Goal: Task Accomplishment & Management: Manage account settings

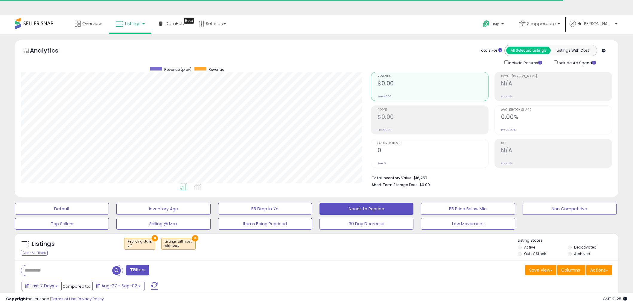
select select "**"
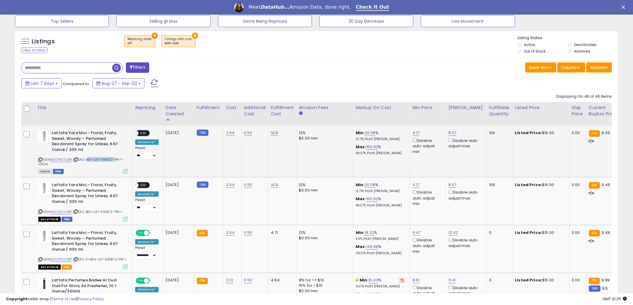
drag, startPoint x: 88, startPoint y: 160, endPoint x: 114, endPoint y: 160, distance: 25.4
click at [114, 160] on span "| SKU: BEA-LAT-591872-1PK-1-LOCAL" at bounding box center [80, 161] width 85 height 9
copy span "BEA-LAT-591872"
click at [274, 133] on link "N/A" at bounding box center [274, 133] width 7 height 6
type input "****"
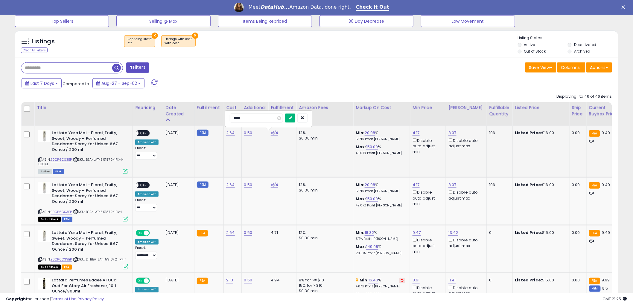
click at [292, 119] on icon "submit" at bounding box center [290, 118] width 4 height 4
click at [272, 184] on link "N/A" at bounding box center [274, 185] width 7 height 6
type input "****"
click at [292, 171] on icon "submit" at bounding box center [290, 170] width 4 height 4
click at [145, 134] on span "OFF" at bounding box center [143, 133] width 10 height 5
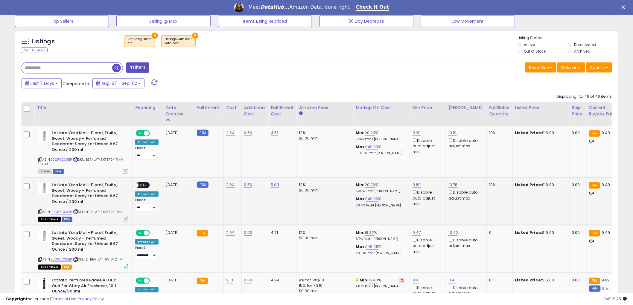
click at [146, 184] on span "OFF" at bounding box center [143, 185] width 10 height 5
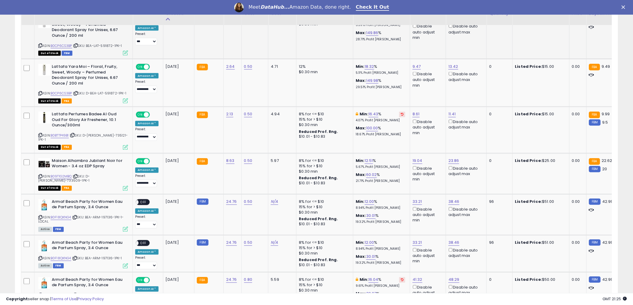
scroll to position [402, 0]
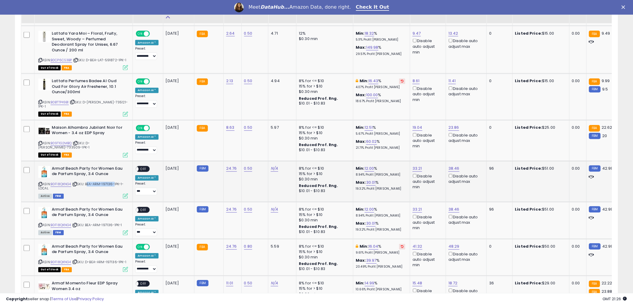
drag, startPoint x: 88, startPoint y: 181, endPoint x: 114, endPoint y: 181, distance: 25.7
click at [114, 182] on span "| SKU: BEA-ARM-197136-1PK-1-LOCAL" at bounding box center [80, 186] width 85 height 9
copy span "BEA-ARM-197136"
click at [274, 166] on link "N/A" at bounding box center [274, 169] width 7 height 6
type input "****"
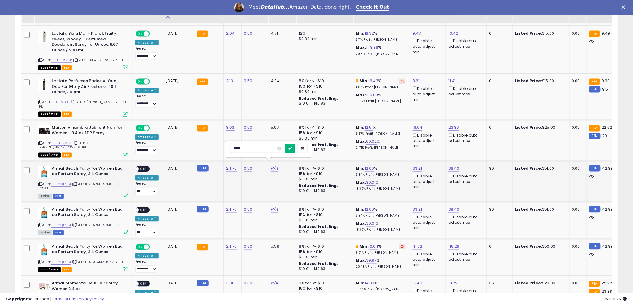
click at [295, 151] on button "submit" at bounding box center [290, 148] width 10 height 9
click at [274, 207] on link "N/A" at bounding box center [274, 210] width 7 height 6
type input "****"
click at [292, 190] on icon "submit" at bounding box center [290, 189] width 4 height 4
click at [145, 167] on span "OFF" at bounding box center [143, 169] width 10 height 5
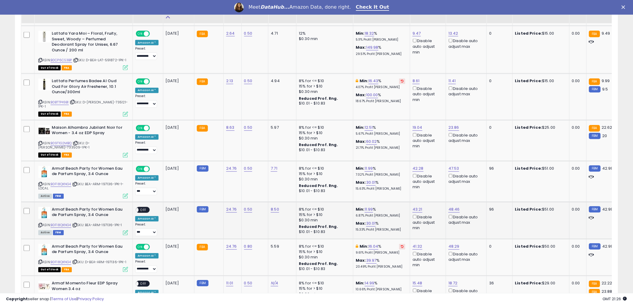
click at [142, 207] on span "OFF" at bounding box center [143, 209] width 10 height 5
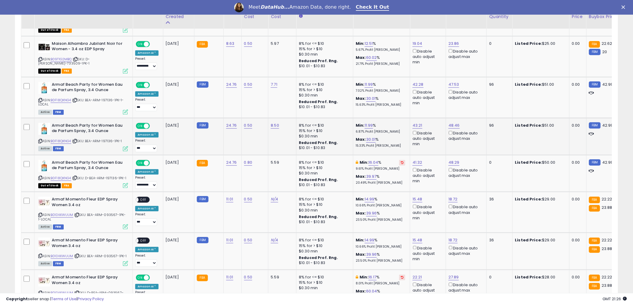
scroll to position [502, 0]
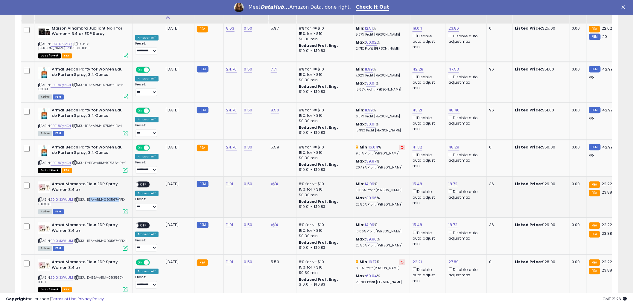
drag, startPoint x: 89, startPoint y: 195, endPoint x: 117, endPoint y: 195, distance: 28.1
click at [117, 197] on span "| SKU: BEA-ARM-093567-1PK-1-LOCAL" at bounding box center [81, 201] width 87 height 9
copy span "BEA-ARM-093567"
click at [274, 181] on link "N/A" at bounding box center [274, 184] width 7 height 6
type input "****"
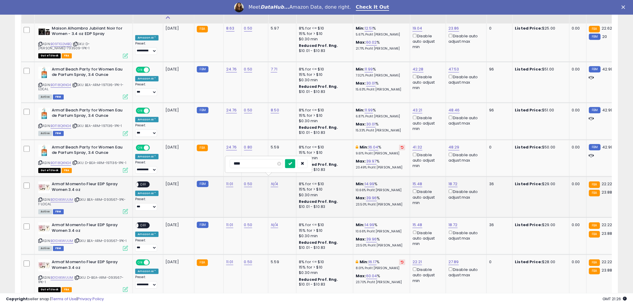
click at [295, 167] on button "submit" at bounding box center [290, 163] width 10 height 9
click at [274, 222] on link "N/A" at bounding box center [274, 225] width 7 height 6
type input "****"
click at [295, 205] on button "submit" at bounding box center [290, 204] width 10 height 9
click at [145, 182] on span "OFF" at bounding box center [143, 184] width 10 height 5
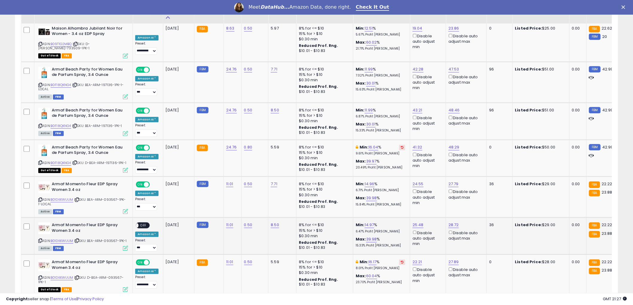
click at [144, 223] on span "OFF" at bounding box center [143, 225] width 10 height 5
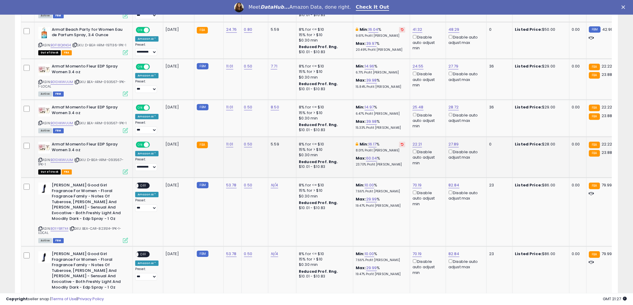
scroll to position [635, 0]
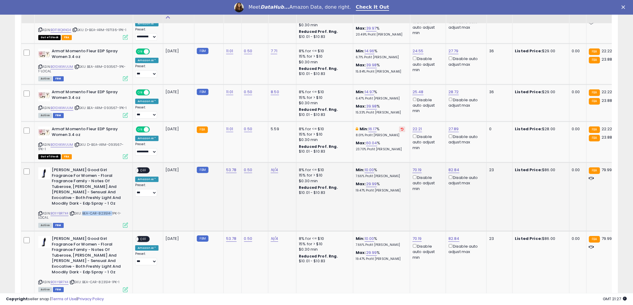
drag, startPoint x: 84, startPoint y: 206, endPoint x: 112, endPoint y: 206, distance: 28.1
click at [112, 211] on span "| SKU: BEA-CAR-823514-1PK-1-LOCAL" at bounding box center [79, 215] width 83 height 9
copy span "BEA-CAR-823514"
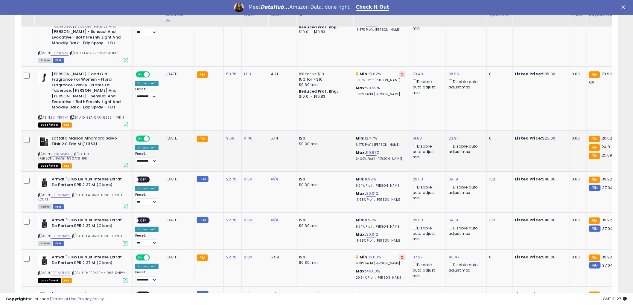
scroll to position [867, 0]
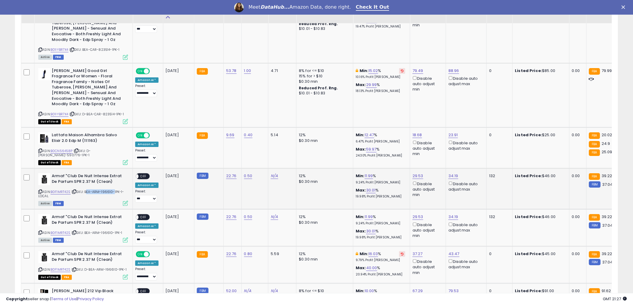
drag, startPoint x: 87, startPoint y: 185, endPoint x: 111, endPoint y: 185, distance: 24.5
click at [114, 190] on span "| SKU: BEA-ARM-196610-1PK-1-LOCAL" at bounding box center [81, 194] width 86 height 9
copy span "BEA-ARM-196610"
click at [274, 173] on link "N/A" at bounding box center [274, 176] width 7 height 6
type input "****"
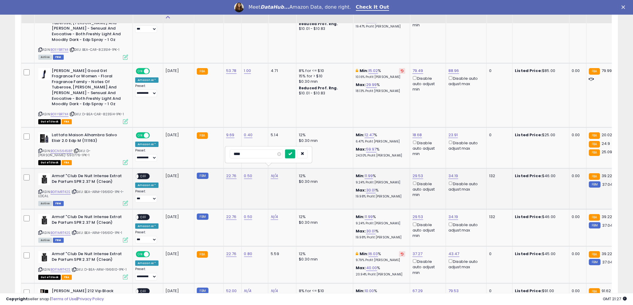
click at [292, 153] on icon "submit" at bounding box center [290, 154] width 4 height 4
click at [271, 214] on link "N/A" at bounding box center [274, 217] width 7 height 6
type input "****"
click at [295, 198] on button "submit" at bounding box center [290, 194] width 10 height 9
click at [145, 174] on span "OFF" at bounding box center [143, 176] width 10 height 5
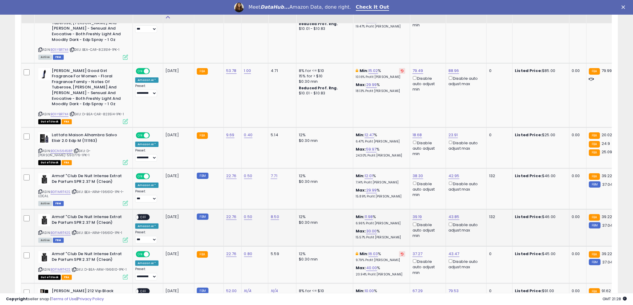
click at [144, 215] on span "OFF" at bounding box center [143, 217] width 10 height 5
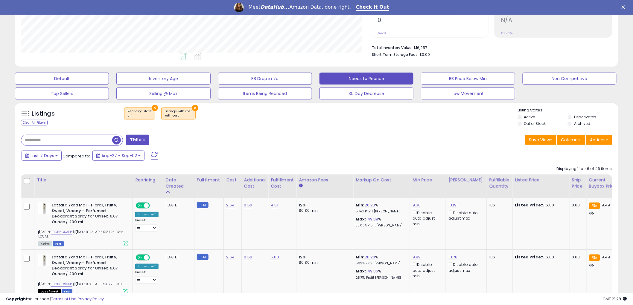
scroll to position [96, 0]
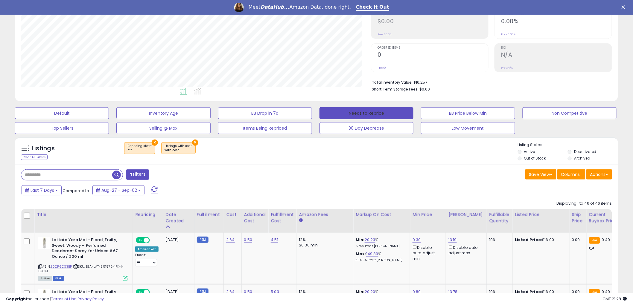
click at [338, 116] on button "Needs to Reprice" at bounding box center [366, 113] width 94 height 12
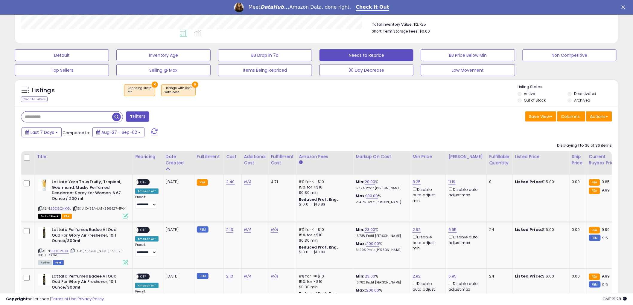
scroll to position [170, 0]
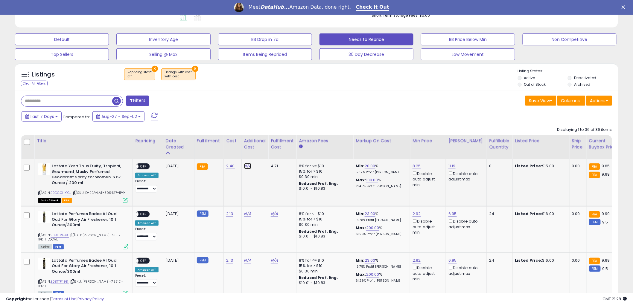
click at [246, 167] on link "N/A" at bounding box center [247, 166] width 7 height 6
type input "*"
type input "****"
click at [264, 153] on icon "submit" at bounding box center [263, 151] width 4 height 4
click at [142, 168] on span "OFF" at bounding box center [143, 166] width 10 height 5
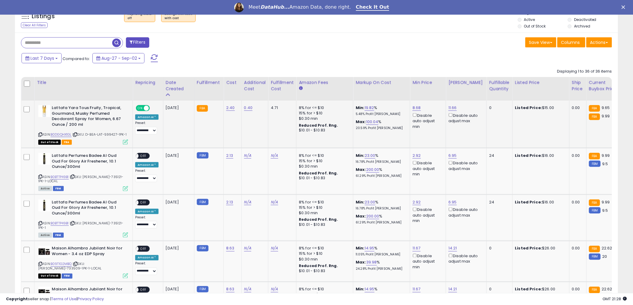
scroll to position [236, 0]
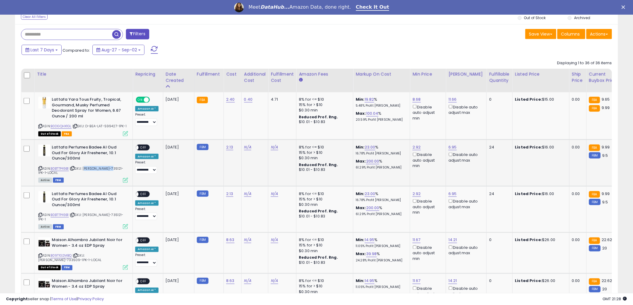
drag, startPoint x: 85, startPoint y: 173, endPoint x: 111, endPoint y: 173, distance: 25.7
click at [111, 173] on span "| SKU: [PERSON_NAME]-735121-1PK-1-LOCAL" at bounding box center [80, 170] width 85 height 9
copy span "[PERSON_NAME]-735121"
click at [246, 150] on link "N/A" at bounding box center [247, 147] width 7 height 6
type input "*"
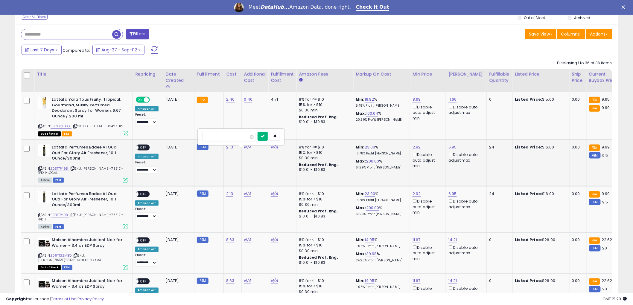
type input "****"
click at [264, 136] on icon "submit" at bounding box center [263, 136] width 4 height 4
click at [246, 197] on link "N/A" at bounding box center [247, 194] width 7 height 6
type input "*"
type input "****"
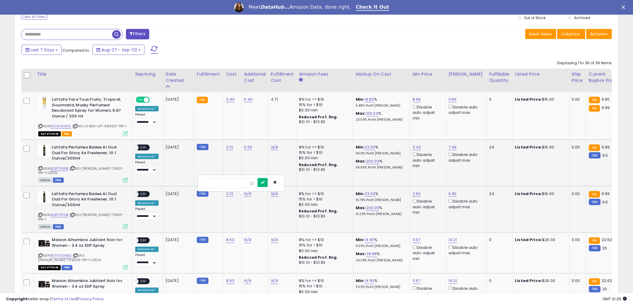
click at [268, 184] on button "submit" at bounding box center [262, 182] width 10 height 9
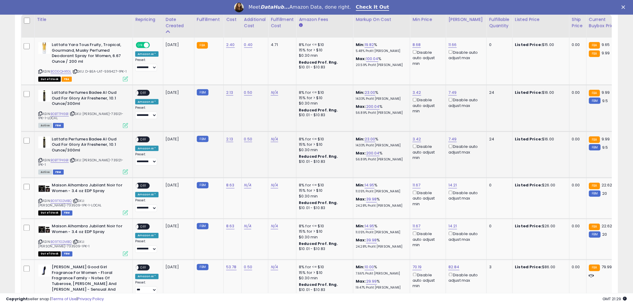
scroll to position [303, 0]
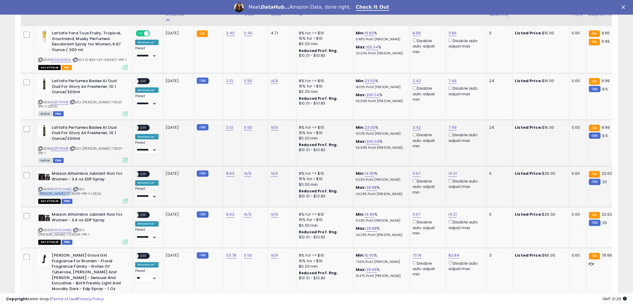
drag, startPoint x: 88, startPoint y: 190, endPoint x: 115, endPoint y: 190, distance: 26.9
click at [101, 190] on span "| SKU: [PERSON_NAME]-733509-1PK-1-LOCAL" at bounding box center [69, 191] width 63 height 9
copy span "[PERSON_NAME]-733509"
click at [247, 172] on link "N/A" at bounding box center [247, 174] width 7 height 6
type input "*"
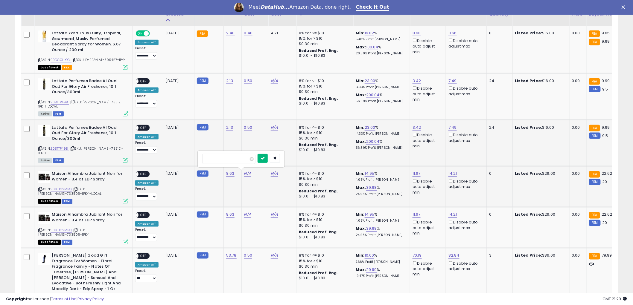
type input "****"
click at [264, 160] on icon "submit" at bounding box center [263, 158] width 4 height 4
click at [246, 213] on link "N/A" at bounding box center [247, 215] width 7 height 6
type input "*"
type input "****"
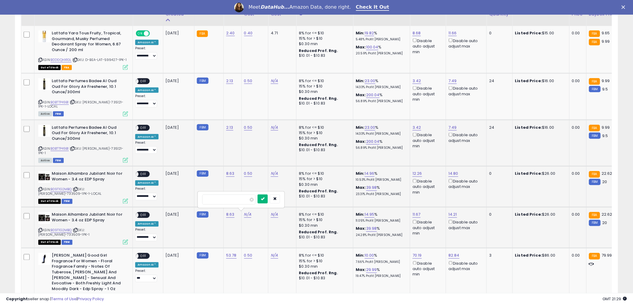
click at [268, 202] on button "submit" at bounding box center [262, 199] width 10 height 9
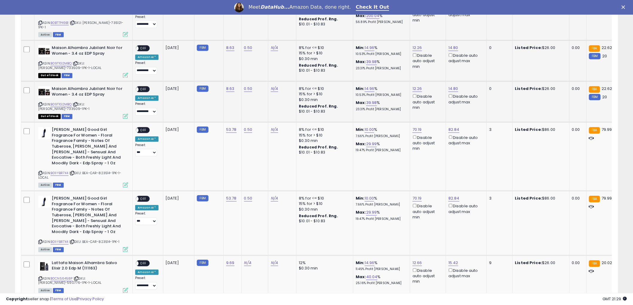
scroll to position [435, 0]
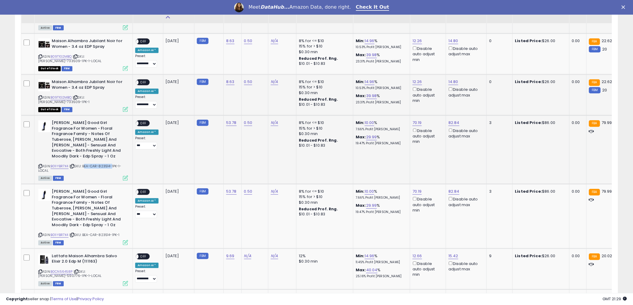
drag, startPoint x: 85, startPoint y: 162, endPoint x: 112, endPoint y: 162, distance: 26.9
click at [112, 164] on span "| SKU: BEA-CAR-823514-1PK-1-LOCAL" at bounding box center [79, 168] width 83 height 9
copy span "BEA-CAR-823514"
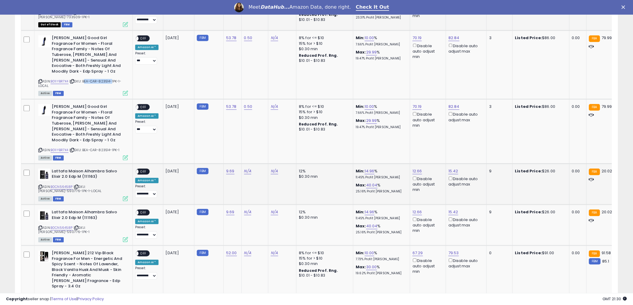
scroll to position [535, 0]
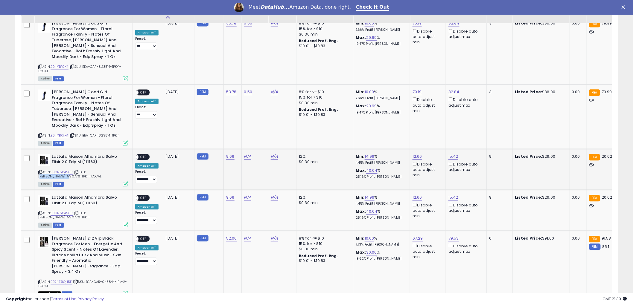
drag, startPoint x: 88, startPoint y: 167, endPoint x: 115, endPoint y: 167, distance: 26.9
click at [101, 170] on span "| SKU: [PERSON_NAME]-590776-1PK-1-LOCAL" at bounding box center [69, 174] width 63 height 9
copy span "[PERSON_NAME]-590776"
click at [247, 154] on link "N/A" at bounding box center [247, 157] width 7 height 6
type input "*"
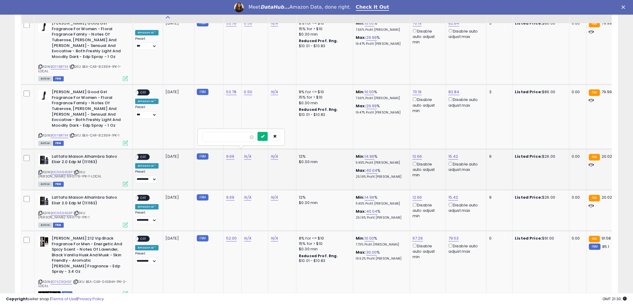
type input "****"
click at [268, 133] on button "submit" at bounding box center [262, 136] width 10 height 9
click at [246, 195] on link "N/A" at bounding box center [247, 198] width 7 height 6
type input "*"
type input "****"
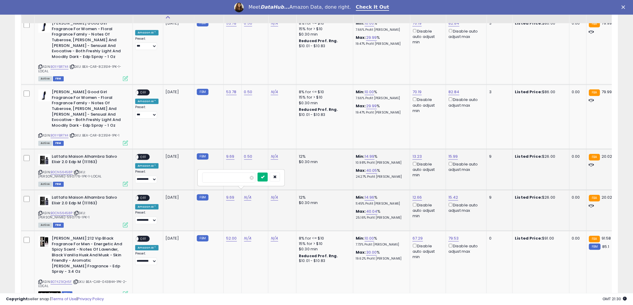
click at [268, 181] on button "submit" at bounding box center [262, 176] width 10 height 9
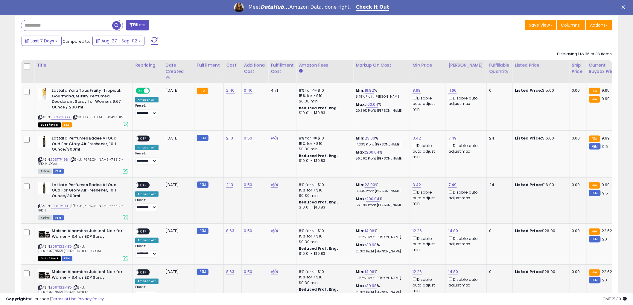
scroll to position [236, 0]
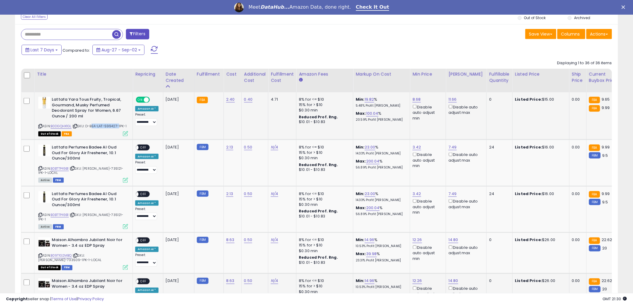
drag, startPoint x: 92, startPoint y: 127, endPoint x: 119, endPoint y: 127, distance: 27.2
click at [119, 127] on span "| SKU: D-BEA-LAT-599427-1PK-1" at bounding box center [99, 126] width 54 height 5
copy span "BEA-LAT-599427"
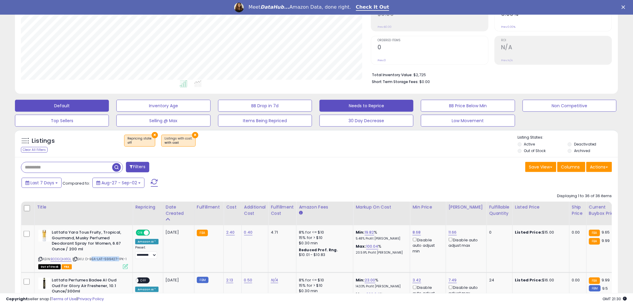
click at [78, 105] on button "Default" at bounding box center [62, 106] width 94 height 12
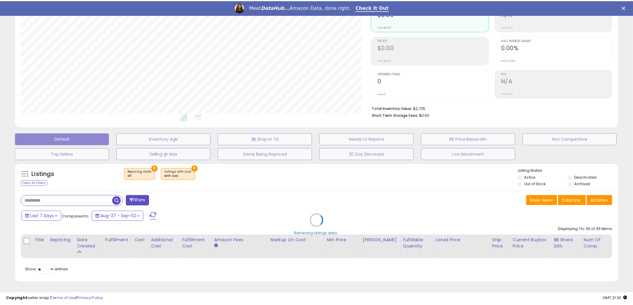
scroll to position [123, 353]
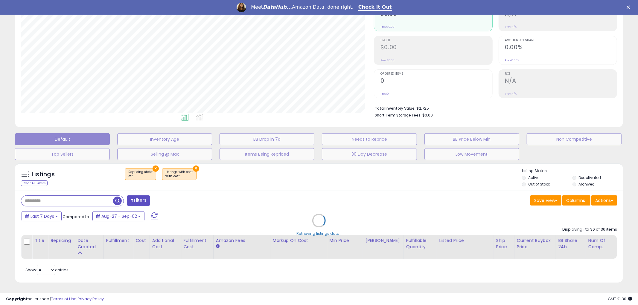
type input "**********"
select select "**"
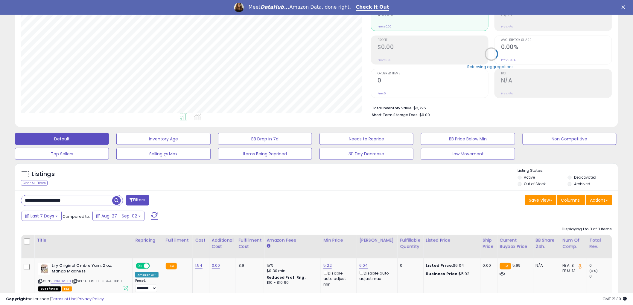
scroll to position [123, 350]
drag, startPoint x: 85, startPoint y: 201, endPoint x: 10, endPoint y: 202, distance: 74.7
click at [10, 202] on div "Listings Clear All Filters" at bounding box center [316, 287] width 612 height 254
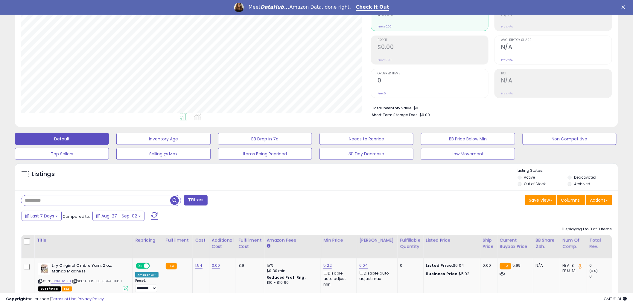
paste input "**********"
type input "**********"
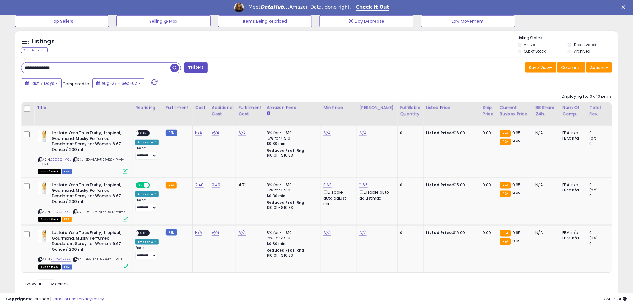
scroll to position [226, 0]
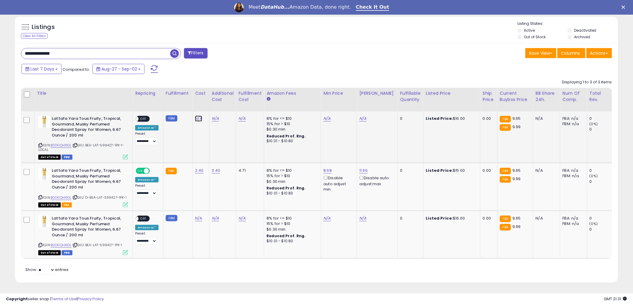
click at [197, 116] on link "N/A" at bounding box center [198, 119] width 7 height 6
type input "*"
type input "****"
click at [215, 102] on icon "submit" at bounding box center [214, 104] width 4 height 4
click at [196, 216] on link "N/A" at bounding box center [198, 219] width 7 height 6
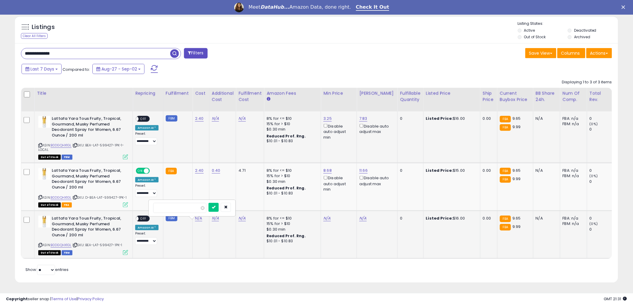
type input "*"
type input "****"
click at [215, 205] on icon "submit" at bounding box center [214, 207] width 4 height 4
click at [213, 216] on link "N/A" at bounding box center [215, 219] width 7 height 6
type input "*"
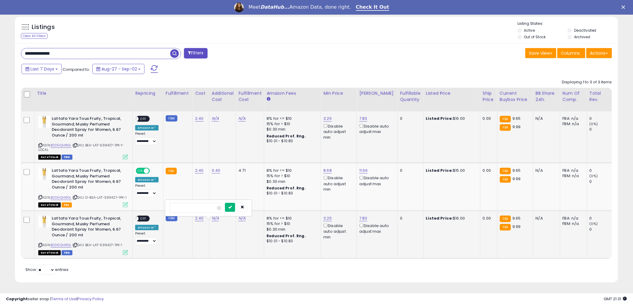
type input "****"
click at [232, 205] on icon "submit" at bounding box center [230, 207] width 4 height 4
click at [214, 116] on link "N/A" at bounding box center [215, 119] width 7 height 6
type input "*"
type input "****"
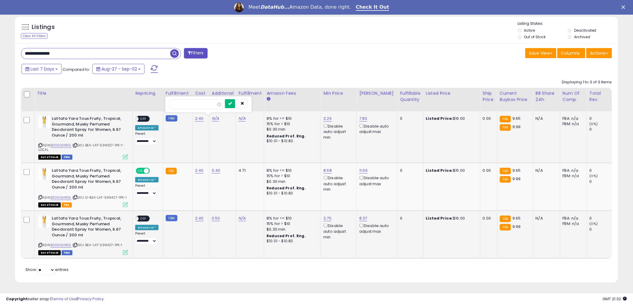
click at [232, 102] on icon "submit" at bounding box center [230, 104] width 4 height 4
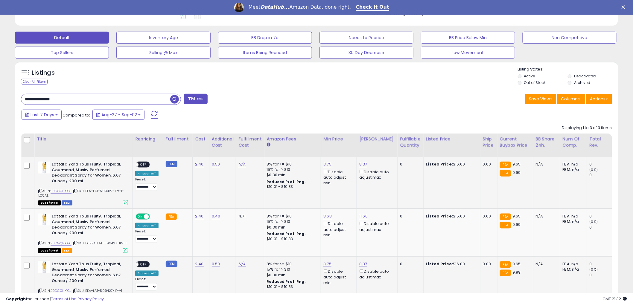
scroll to position [160, 0]
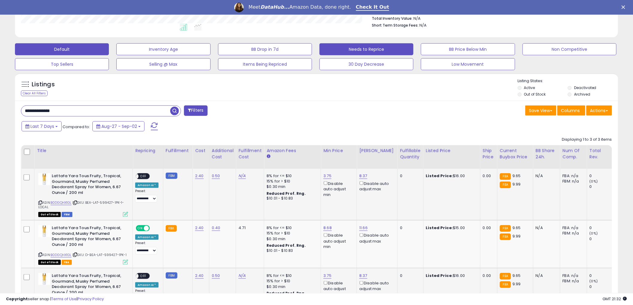
click at [356, 51] on button "Needs to Reprice" at bounding box center [366, 49] width 94 height 12
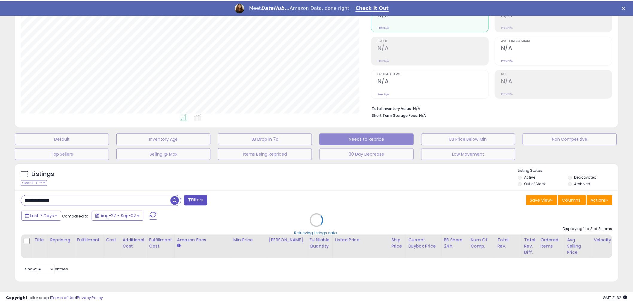
scroll to position [123, 353]
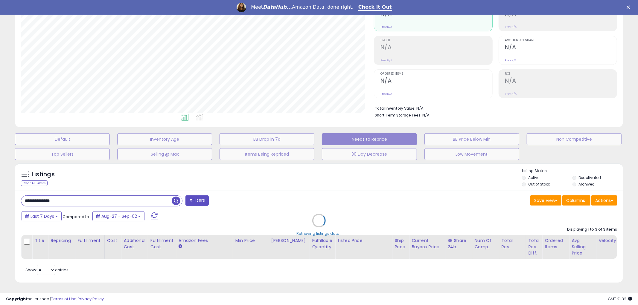
select select "**"
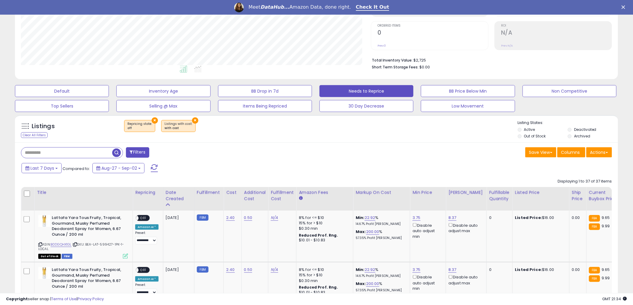
scroll to position [108, 0]
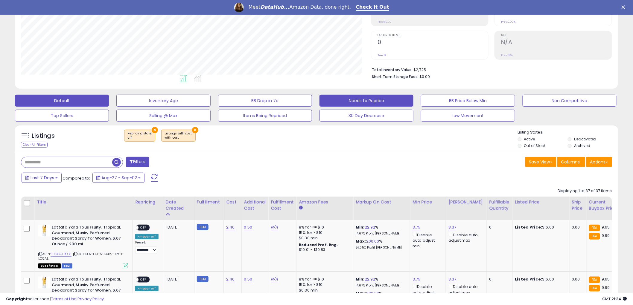
click at [60, 105] on button "Default" at bounding box center [62, 101] width 94 height 12
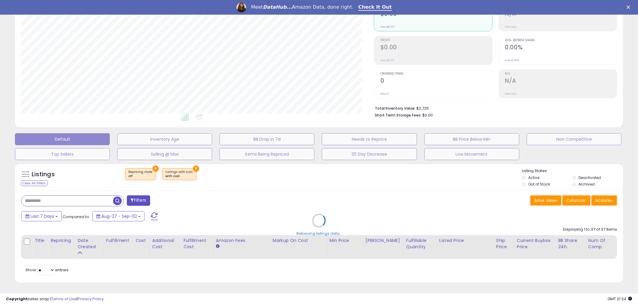
scroll to position [298824, 298594]
type input "**********"
select select "**"
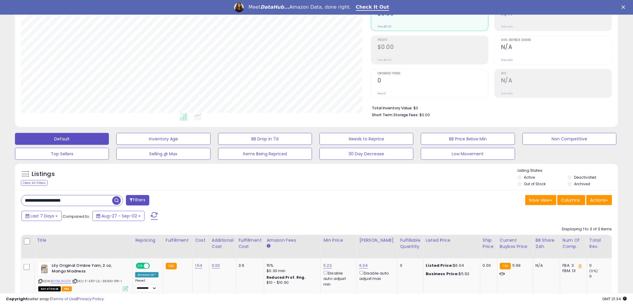
scroll to position [123, 350]
drag, startPoint x: 77, startPoint y: 202, endPoint x: 10, endPoint y: 205, distance: 66.7
click at [10, 205] on div "Listings Clear All Filters" at bounding box center [316, 287] width 612 height 254
paste input "**********"
type input "**********"
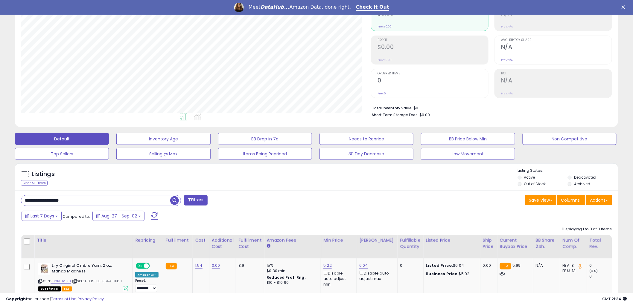
click at [174, 202] on span "button" at bounding box center [174, 200] width 9 height 9
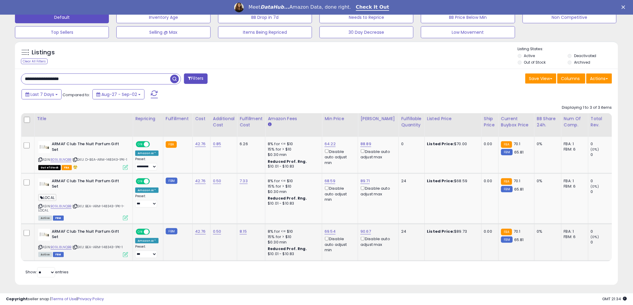
scroll to position [203, 0]
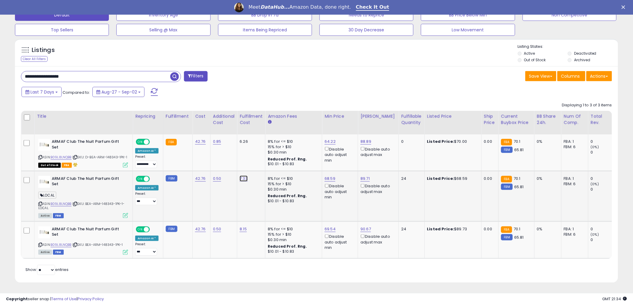
click at [242, 176] on link "7.33" at bounding box center [243, 179] width 8 height 6
type input "*"
type input "****"
click at [260, 166] on icon "submit" at bounding box center [259, 168] width 4 height 4
click at [243, 226] on link "8.15" at bounding box center [242, 229] width 7 height 6
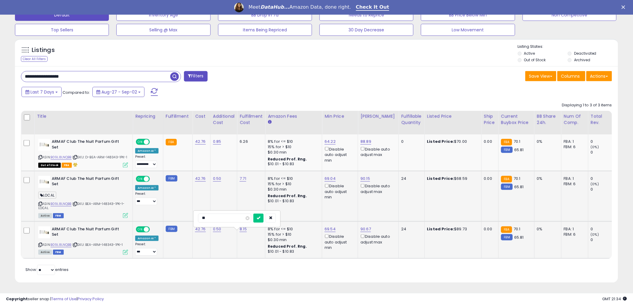
type input "*"
type input "****"
click at [260, 216] on icon "submit" at bounding box center [258, 218] width 4 height 4
drag, startPoint x: 88, startPoint y: 199, endPoint x: 114, endPoint y: 199, distance: 26.6
click at [114, 201] on span "| SKU: BEA-ARM-148343-1PK-1-LOCAL" at bounding box center [81, 205] width 86 height 9
